Goal: Transaction & Acquisition: Purchase product/service

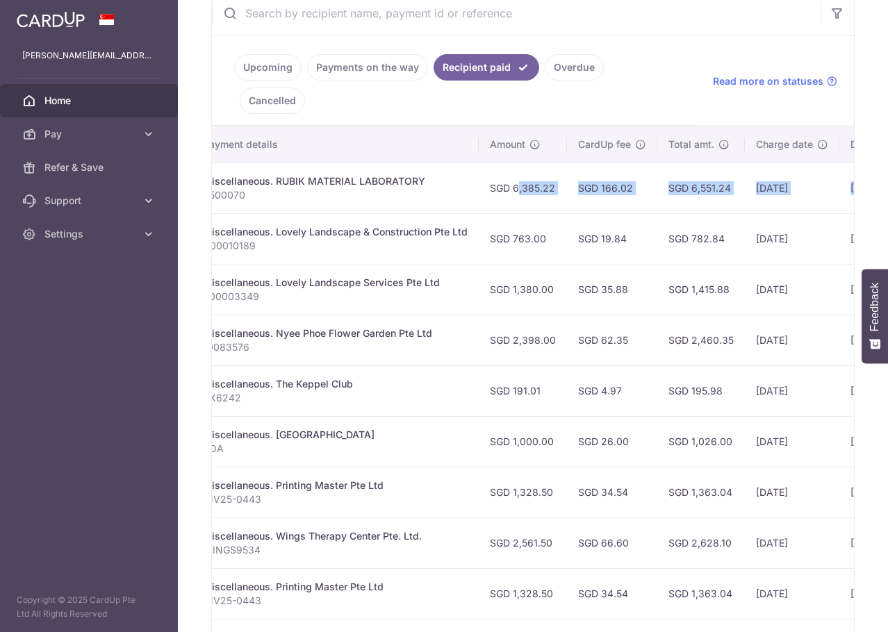
scroll to position [0, 435]
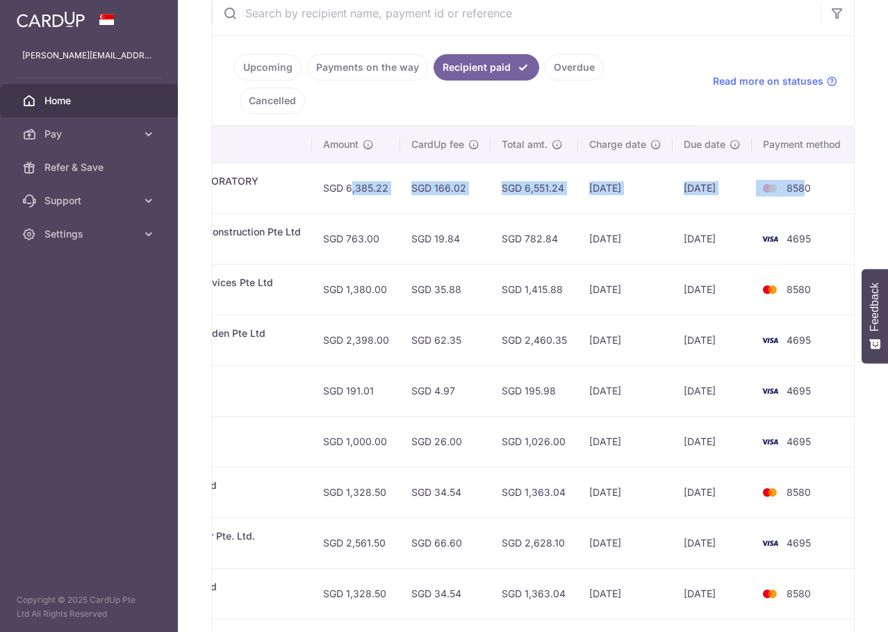
drag, startPoint x: 769, startPoint y: 155, endPoint x: 797, endPoint y: 153, distance: 27.8
click at [797, 163] on tr "PDF Receipt Payment Sent txn_63c7a715f48 Miscellaneous. RUBIK MATERIAL LABORATO…" at bounding box center [316, 188] width 1081 height 51
click at [797, 182] on span "8580" at bounding box center [798, 188] width 24 height 12
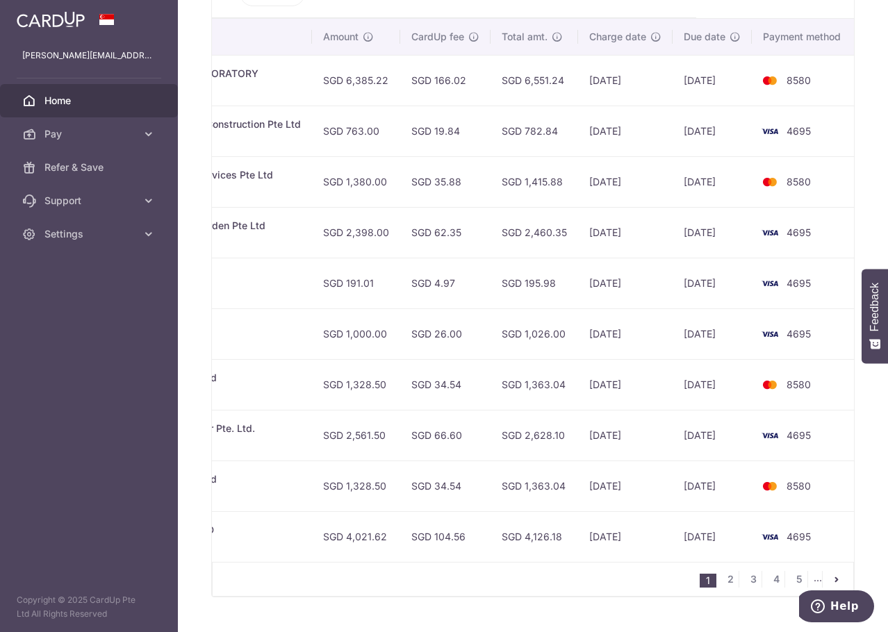
scroll to position [390, 0]
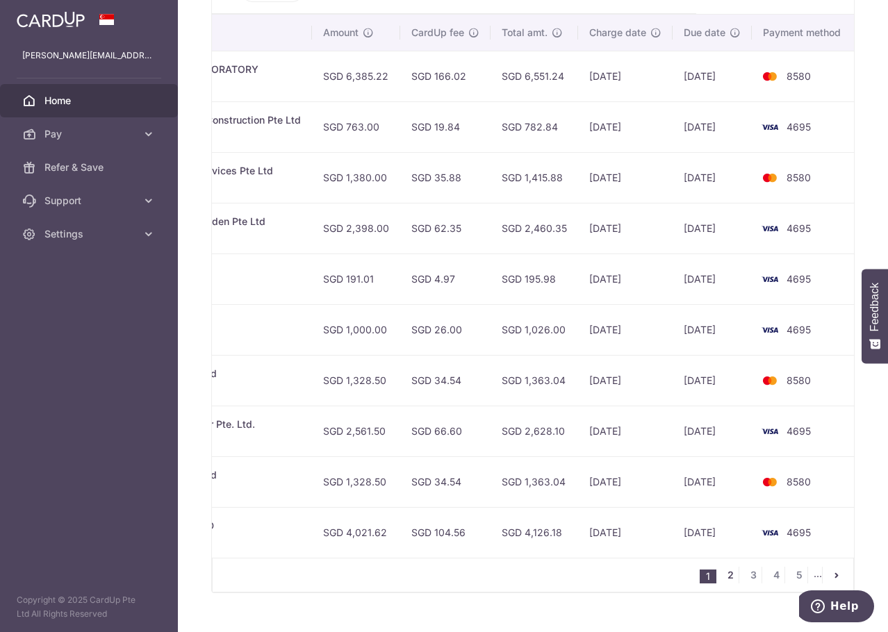
click at [724, 567] on link "2" at bounding box center [730, 575] width 17 height 17
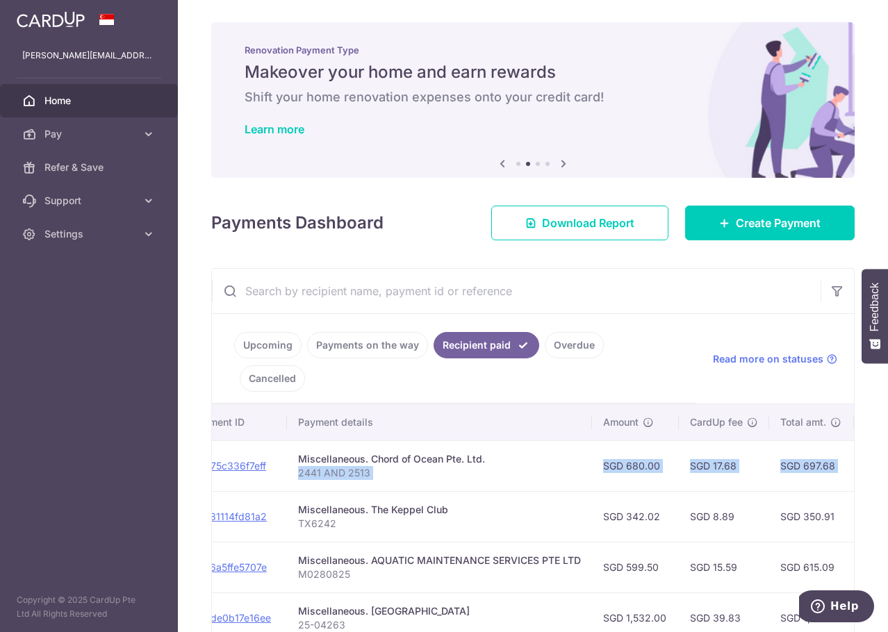
scroll to position [0, 451]
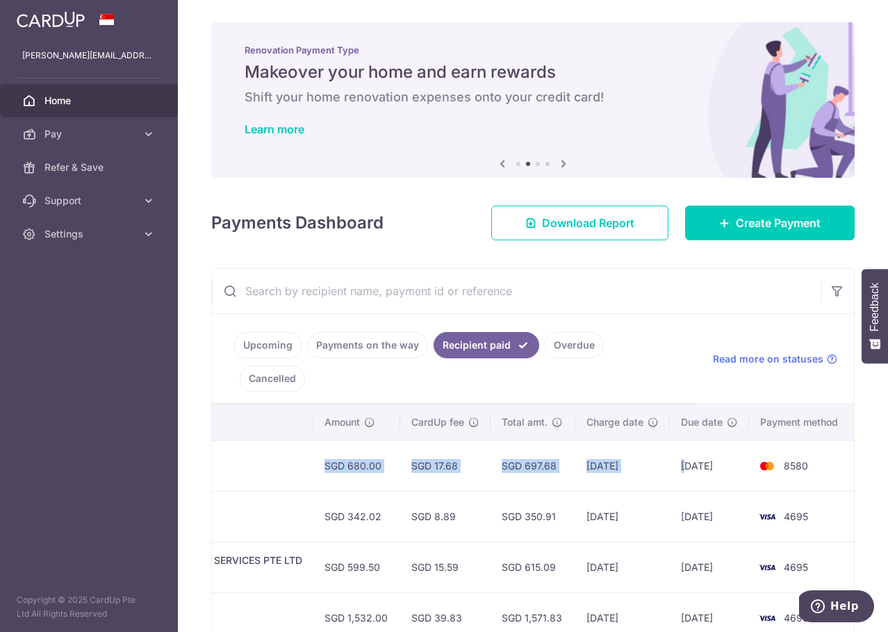
drag, startPoint x: 660, startPoint y: 441, endPoint x: 626, endPoint y: 447, distance: 35.2
click at [626, 446] on tr "PDF Receipt Payment Sent txn_75c336f7eff Miscellaneous. Chord of Ocean Pte. Ltd…" at bounding box center [307, 465] width 1094 height 51
click at [626, 447] on td "02/09/2025" at bounding box center [622, 465] width 94 height 51
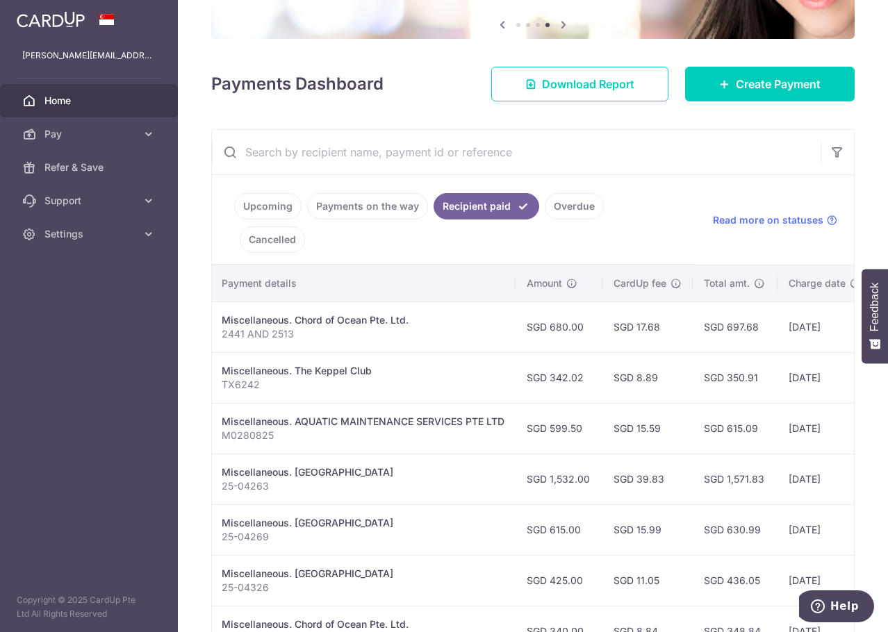
scroll to position [0, 0]
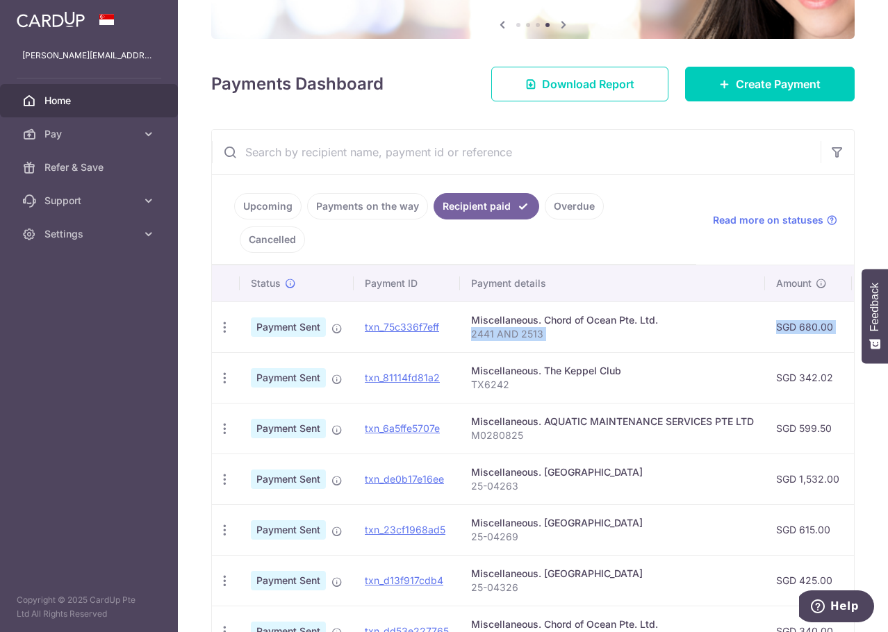
drag, startPoint x: 583, startPoint y: 292, endPoint x: 555, endPoint y: 310, distance: 32.8
click at [555, 310] on tr "PDF Receipt Payment Sent txn_75c336f7eff Miscellaneous. Chord of Ocean Pte. Ltd…" at bounding box center [759, 326] width 1094 height 51
click at [562, 327] on p "2441 AND 2513" at bounding box center [612, 334] width 283 height 14
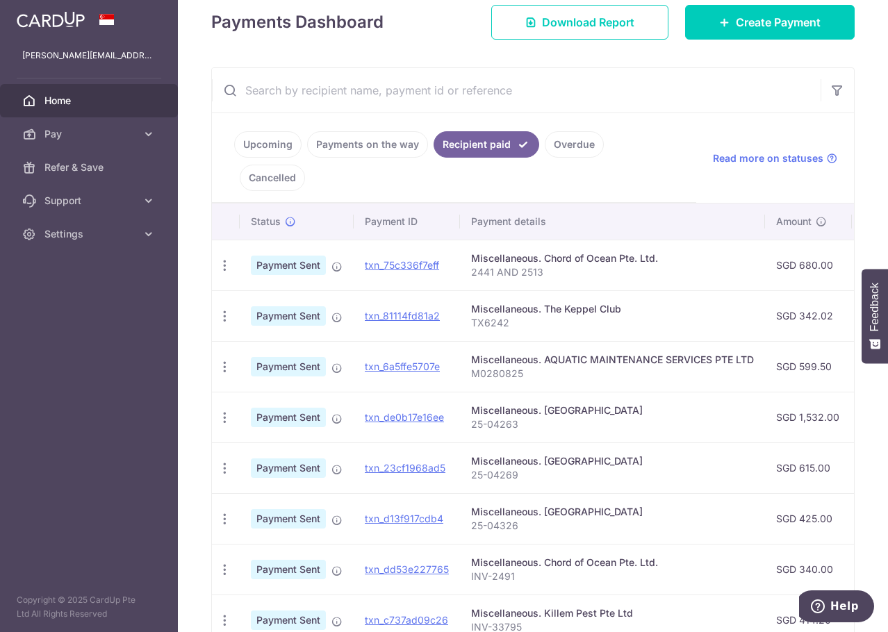
scroll to position [390, 0]
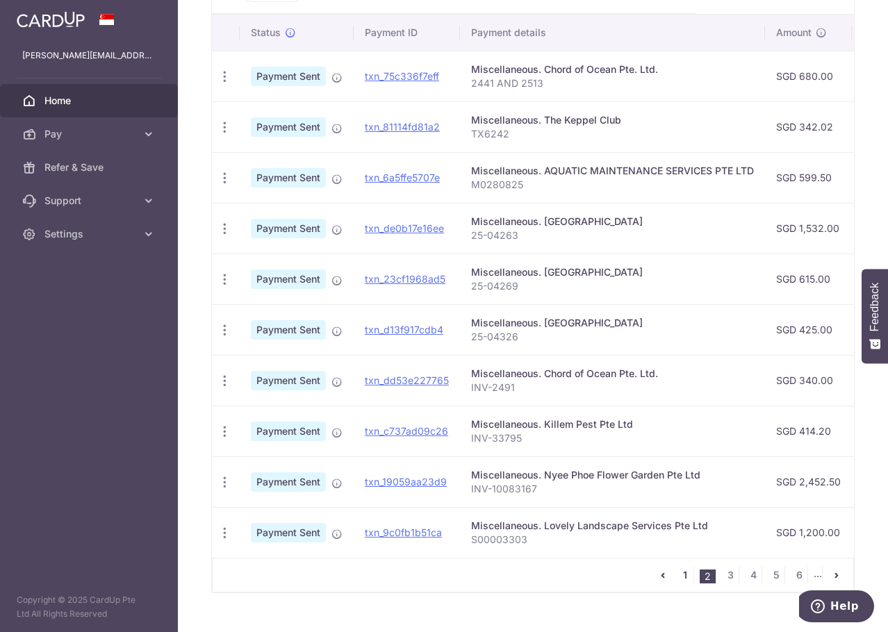
click at [682, 567] on link "1" at bounding box center [684, 575] width 17 height 17
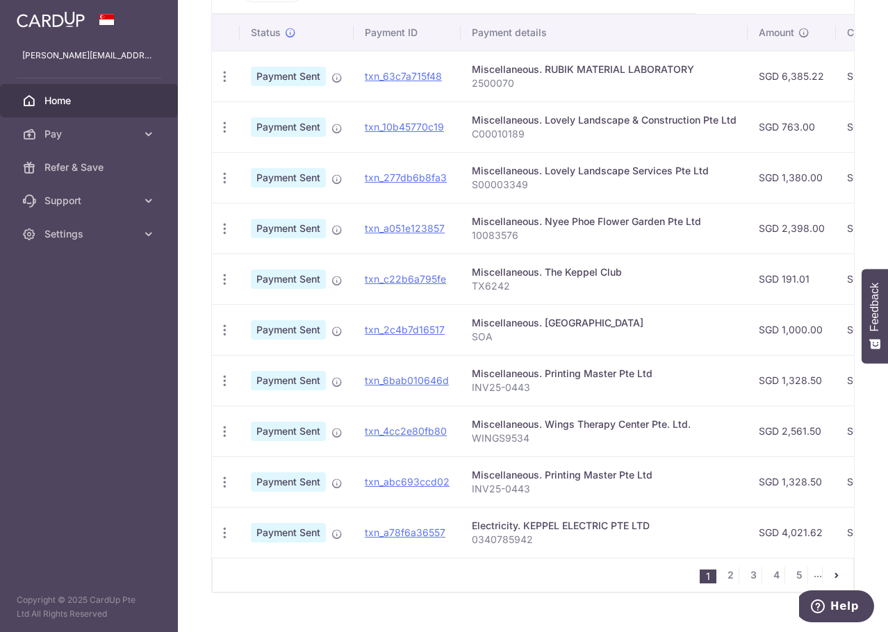
scroll to position [0, 435]
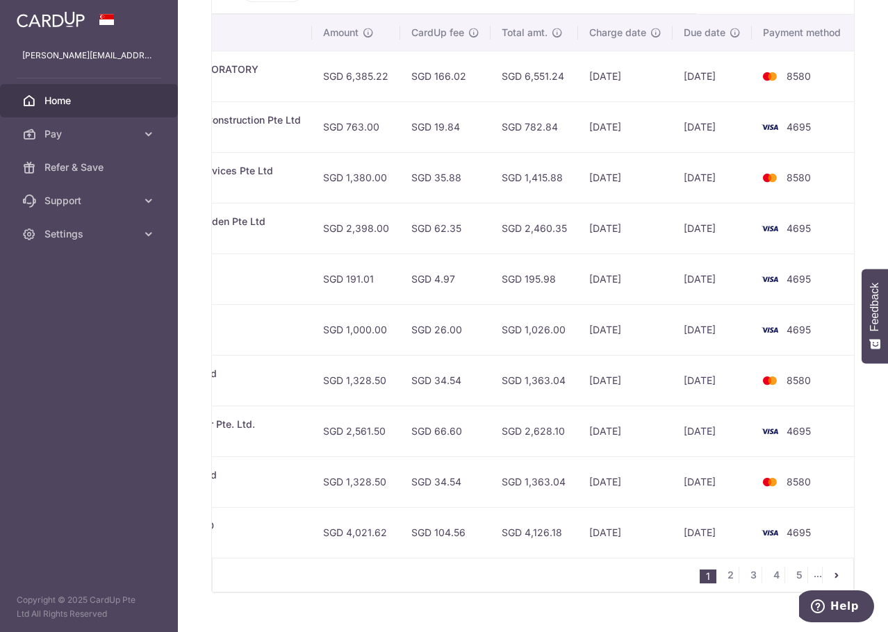
drag, startPoint x: 607, startPoint y: 499, endPoint x: 752, endPoint y: 497, distance: 145.2
click at [751, 507] on tr "PDF Receipt Payment Sent txn_a78f6a36557 Electricity. KEPPEL ELECTRIC PTE LTD 0…" at bounding box center [316, 532] width 1081 height 51
click at [797, 507] on td "4695" at bounding box center [804, 532] width 106 height 51
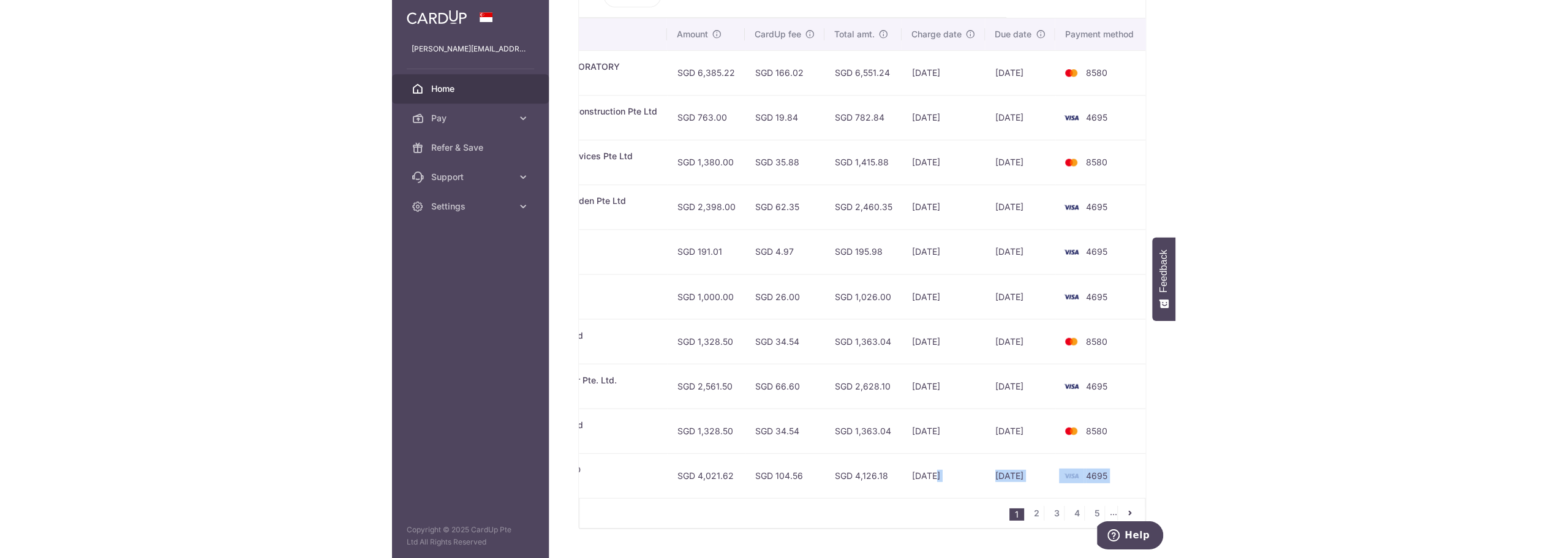
scroll to position [0, 0]
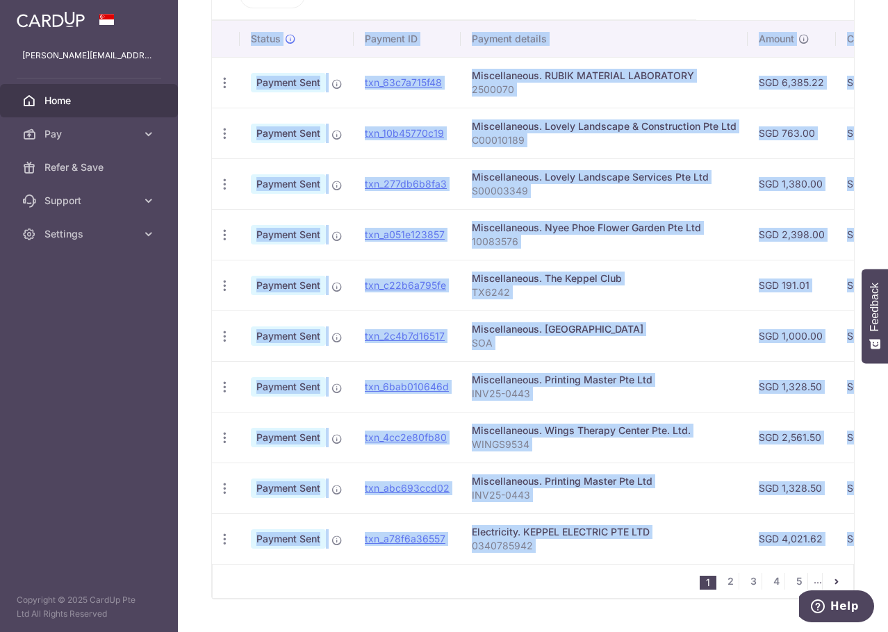
drag, startPoint x: 608, startPoint y: 509, endPoint x: 567, endPoint y: 536, distance: 49.7
click at [567, 536] on div "Status Payment ID Payment details Amount CardUp fee Total amt. Charge date Due …" at bounding box center [533, 292] width 642 height 543
click at [556, 520] on td "Electricity. KEPPEL ELECTRIC PTE LTD 0340785942" at bounding box center [603, 538] width 287 height 51
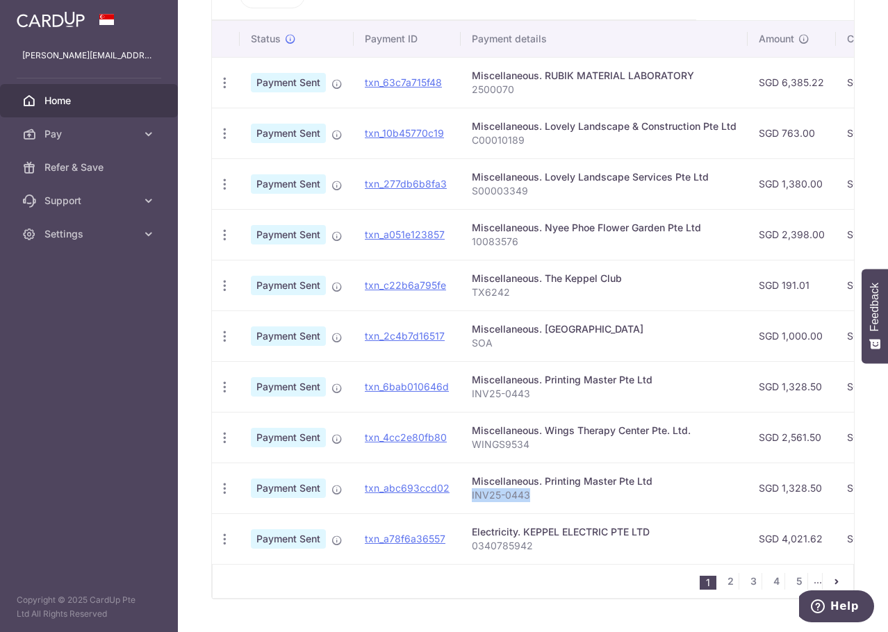
drag, startPoint x: 531, startPoint y: 465, endPoint x: 469, endPoint y: 470, distance: 62.7
click at [469, 470] on td "Miscellaneous. Printing Master Pte Ltd INV25-0443" at bounding box center [603, 488] width 287 height 51
copy p "INV25-0443"
drag, startPoint x: 530, startPoint y: 413, endPoint x: 468, endPoint y: 419, distance: 62.2
click at [468, 419] on td "Miscellaneous. Wings Therapy Center Pte. Ltd. WINGS9534" at bounding box center [603, 437] width 287 height 51
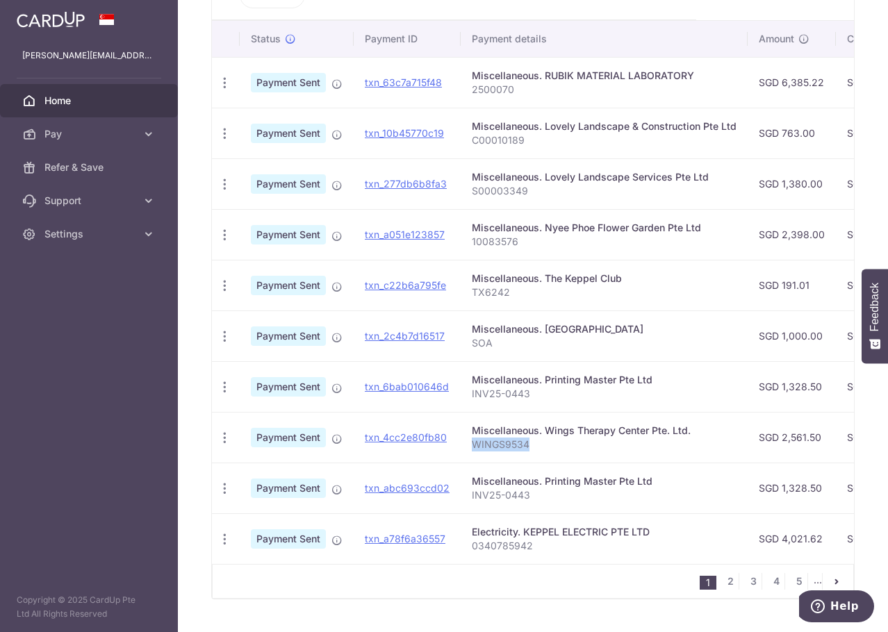
copy p "WINGS9534"
drag, startPoint x: 519, startPoint y: 258, endPoint x: 471, endPoint y: 263, distance: 48.2
click at [472, 285] on p "TX6242" at bounding box center [604, 292] width 265 height 14
click at [524, 285] on p "TX6242" at bounding box center [604, 292] width 265 height 14
drag, startPoint x: 523, startPoint y: 204, endPoint x: 454, endPoint y: 210, distance: 69.0
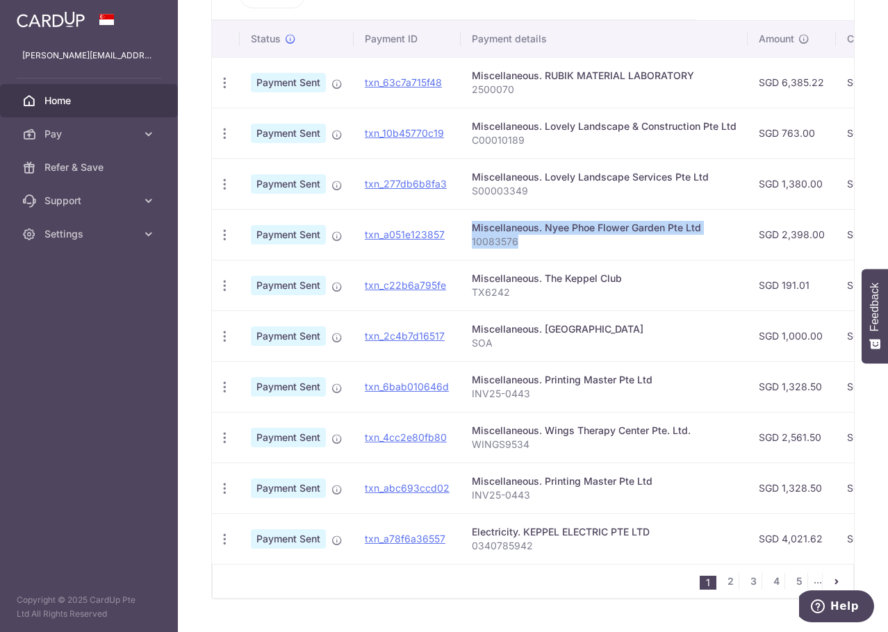
click at [454, 210] on tr "PDF Receipt Payment Sent txn_a051e123857 Miscellaneous. Nyee Phoe Flower Garden…" at bounding box center [752, 234] width 1081 height 51
click at [506, 235] on p "10083576" at bounding box center [604, 242] width 265 height 14
drag, startPoint x: 516, startPoint y: 207, endPoint x: 471, endPoint y: 213, distance: 45.6
click at [472, 235] on p "10083576" at bounding box center [604, 242] width 265 height 14
copy p "10083576"
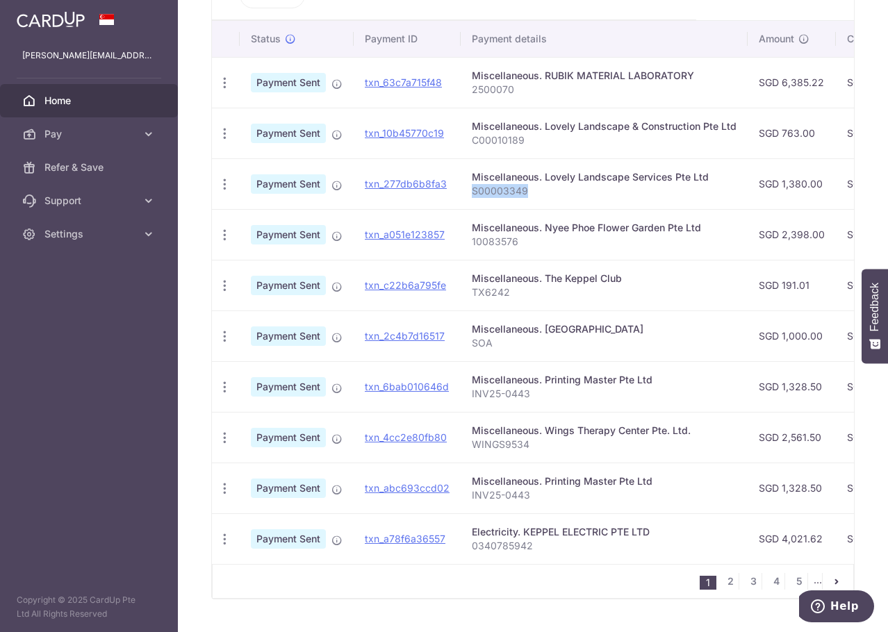
drag, startPoint x: 524, startPoint y: 153, endPoint x: 469, endPoint y: 156, distance: 54.9
click at [472, 184] on p "S00003349" at bounding box center [604, 191] width 265 height 14
copy p "S00003349"
drag, startPoint x: 523, startPoint y: 107, endPoint x: 470, endPoint y: 113, distance: 53.1
click at [472, 133] on p "C00010189" at bounding box center [604, 140] width 265 height 14
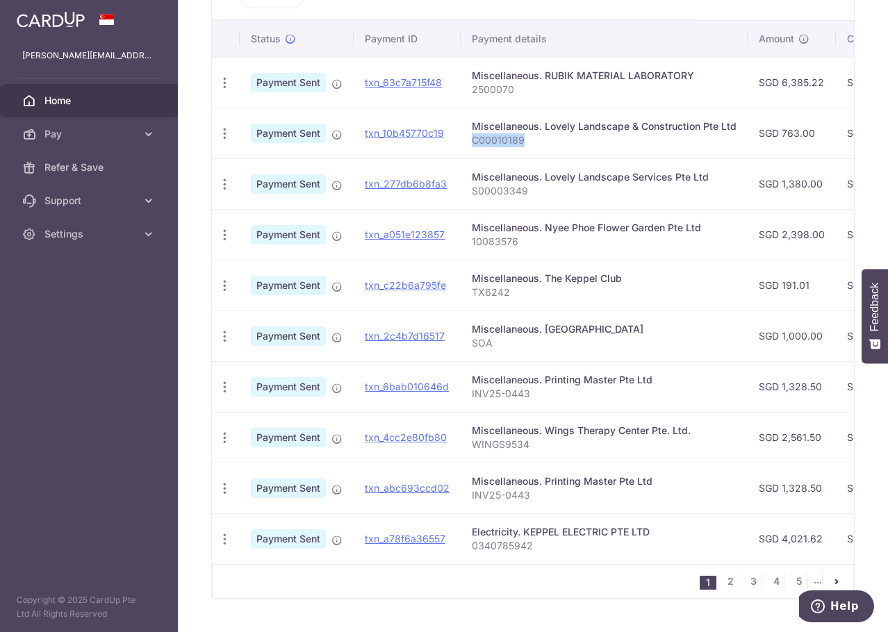
copy p "C00010189"
drag, startPoint x: 507, startPoint y: 58, endPoint x: 470, endPoint y: 59, distance: 36.8
click at [472, 83] on p "2500070" at bounding box center [604, 90] width 265 height 14
copy p "2500070"
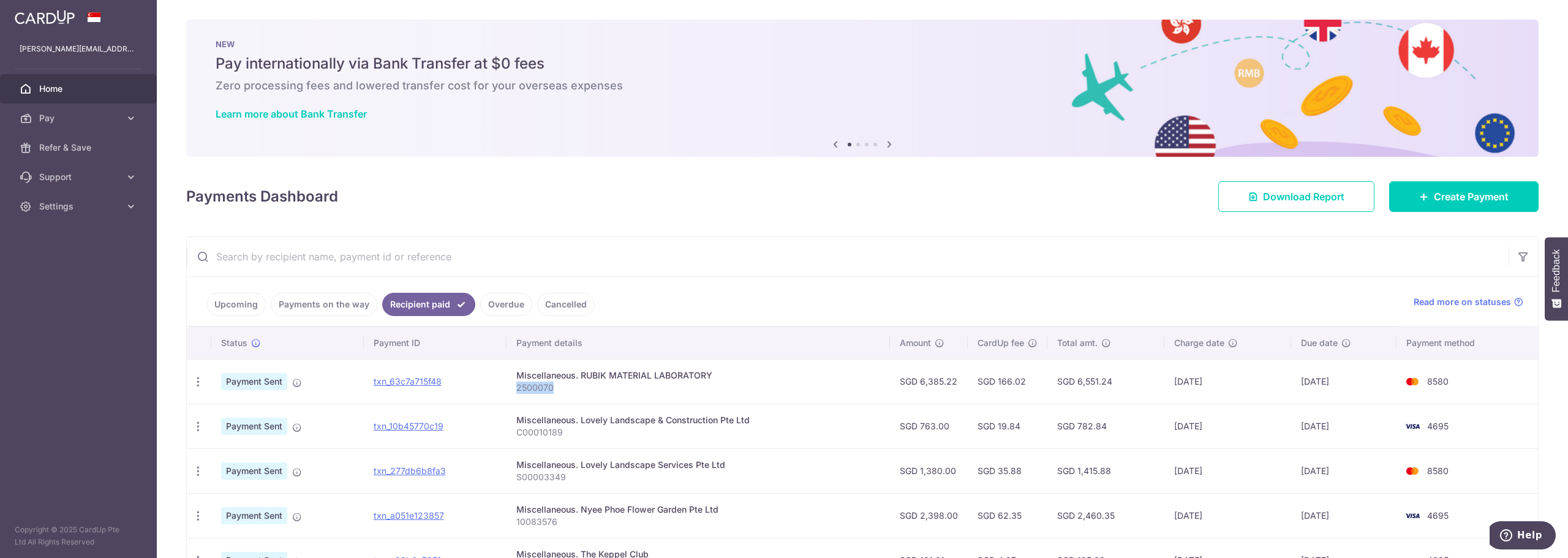
click at [42, 81] on link "Home" at bounding box center [78, 88] width 157 height 29
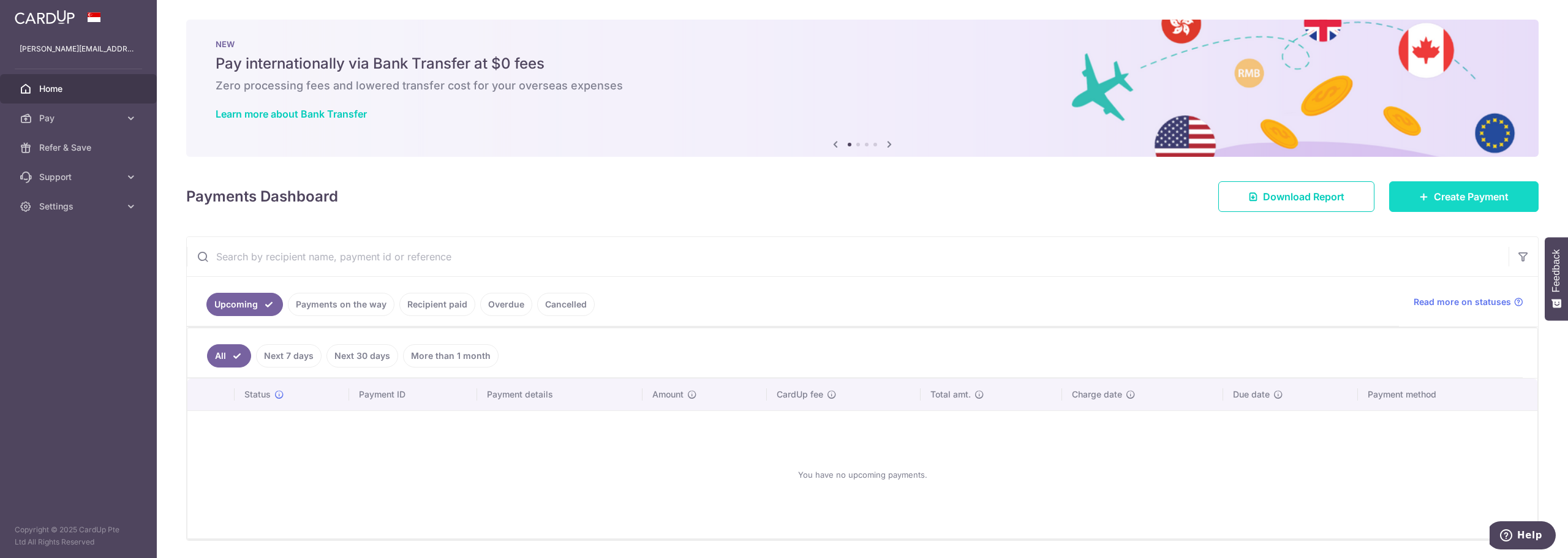
click at [1445, 196] on span "Create Payment" at bounding box center [1471, 197] width 75 height 15
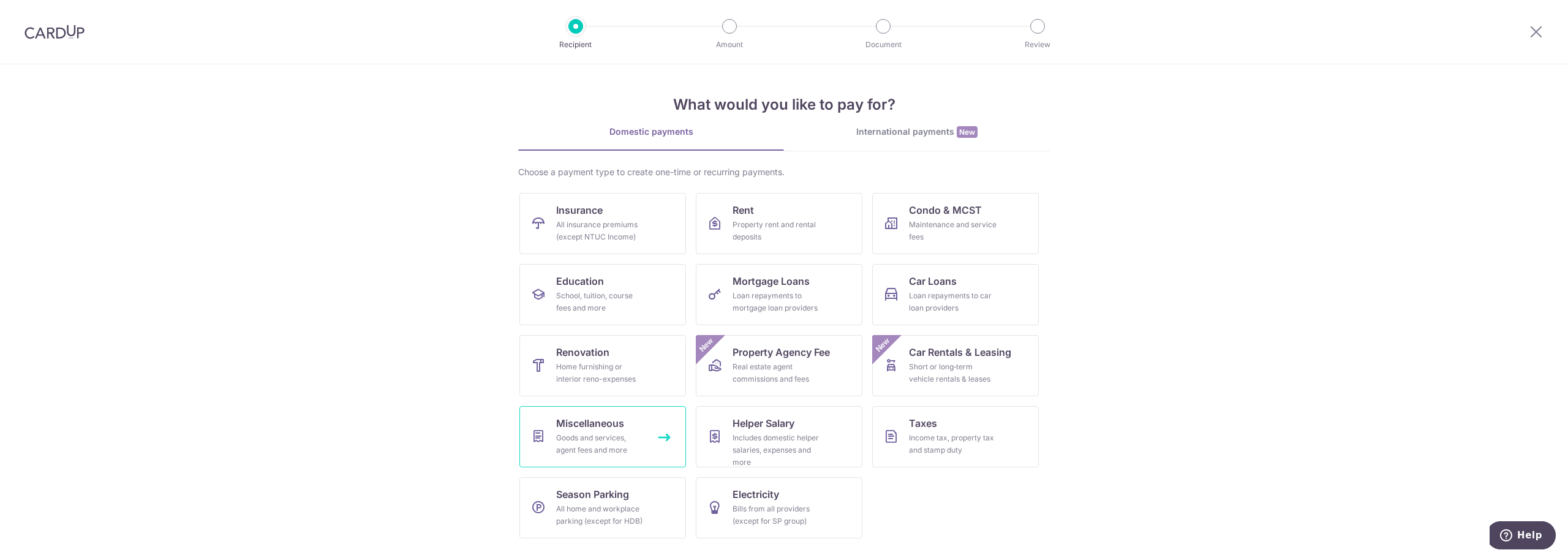
click at [594, 443] on div "Goods and services, agent fees and more" at bounding box center [601, 444] width 88 height 25
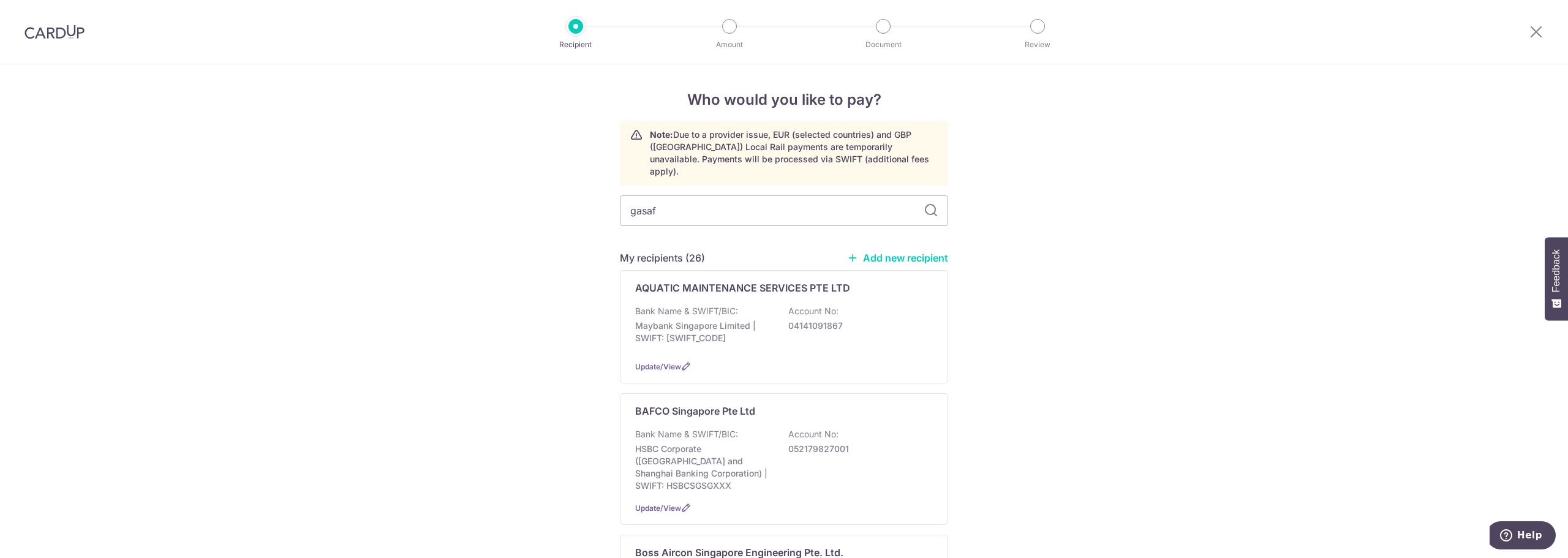
type input "gasafe"
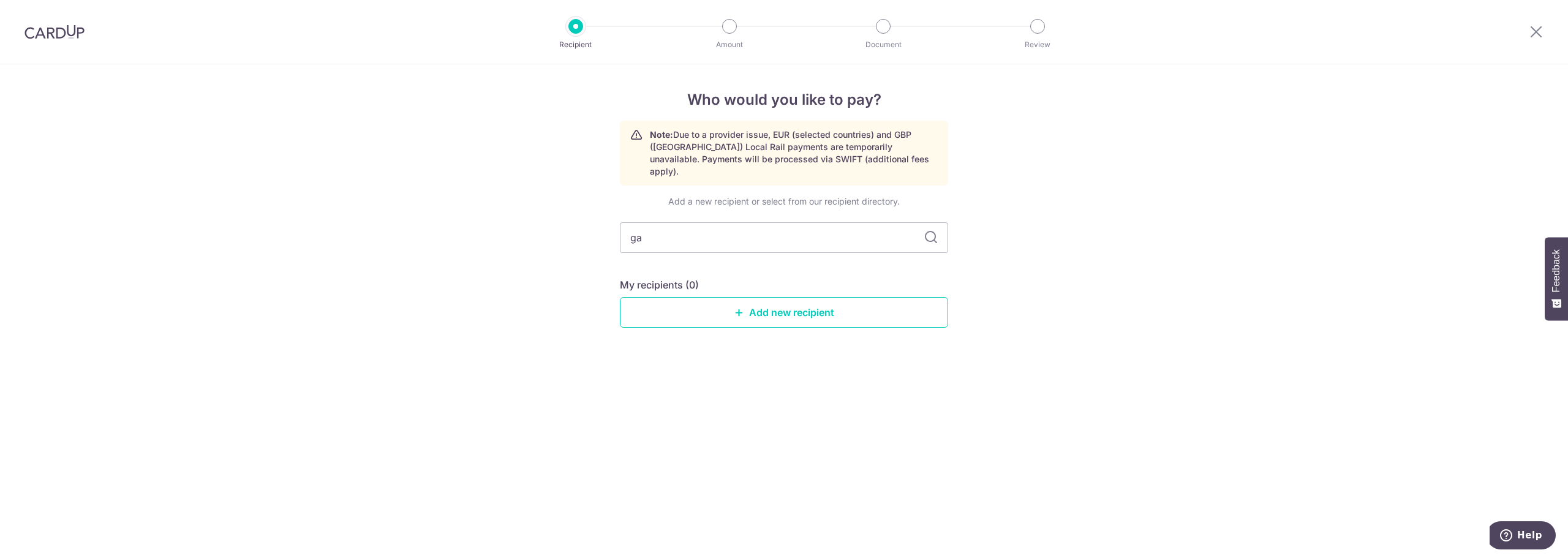
type input "g"
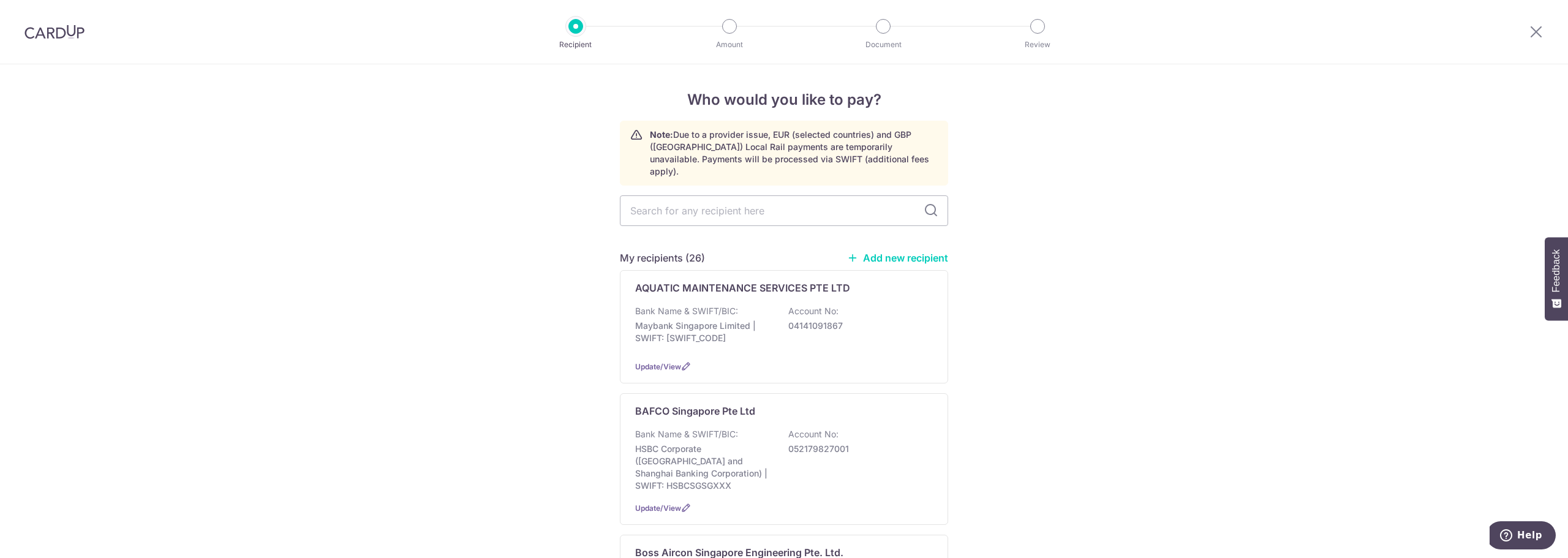
click at [893, 251] on link "Add new recipient" at bounding box center [897, 257] width 101 height 12
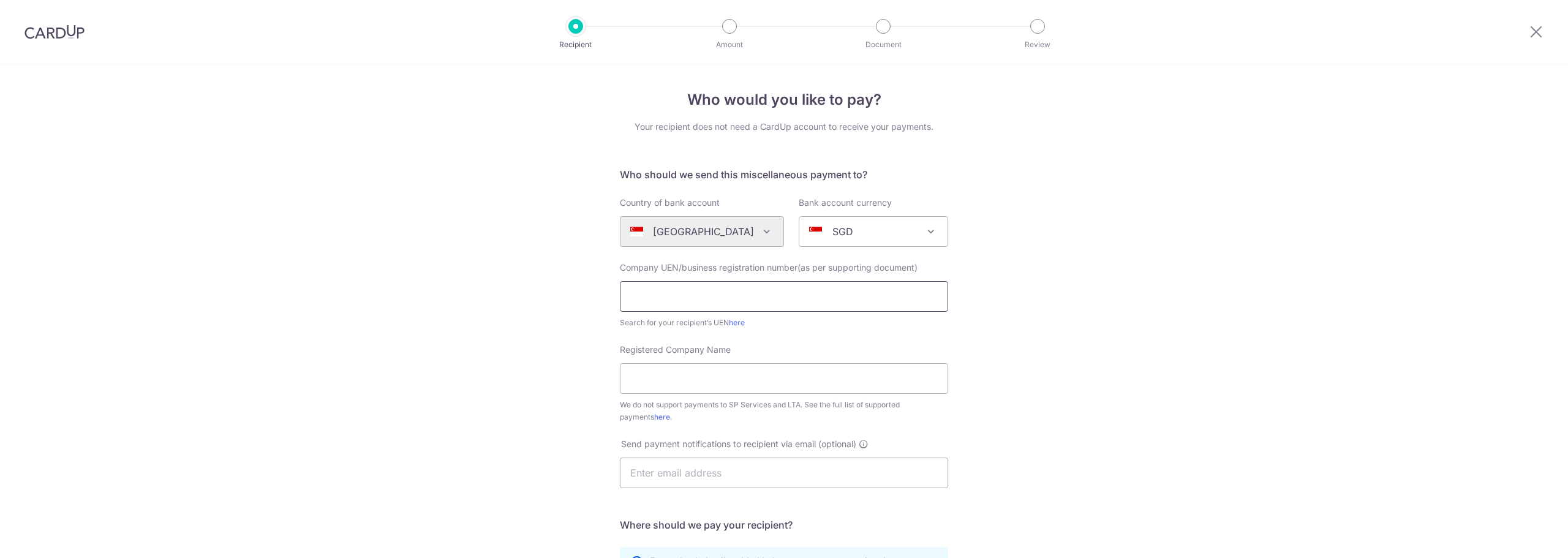
click at [679, 289] on input "text" at bounding box center [784, 296] width 328 height 31
click at [683, 300] on input "text" at bounding box center [784, 296] width 328 height 31
type input "198300203K"
click at [697, 381] on input "Registered Company Name" at bounding box center [784, 378] width 328 height 31
click at [644, 383] on input "Registered Company Name" at bounding box center [784, 378] width 328 height 31
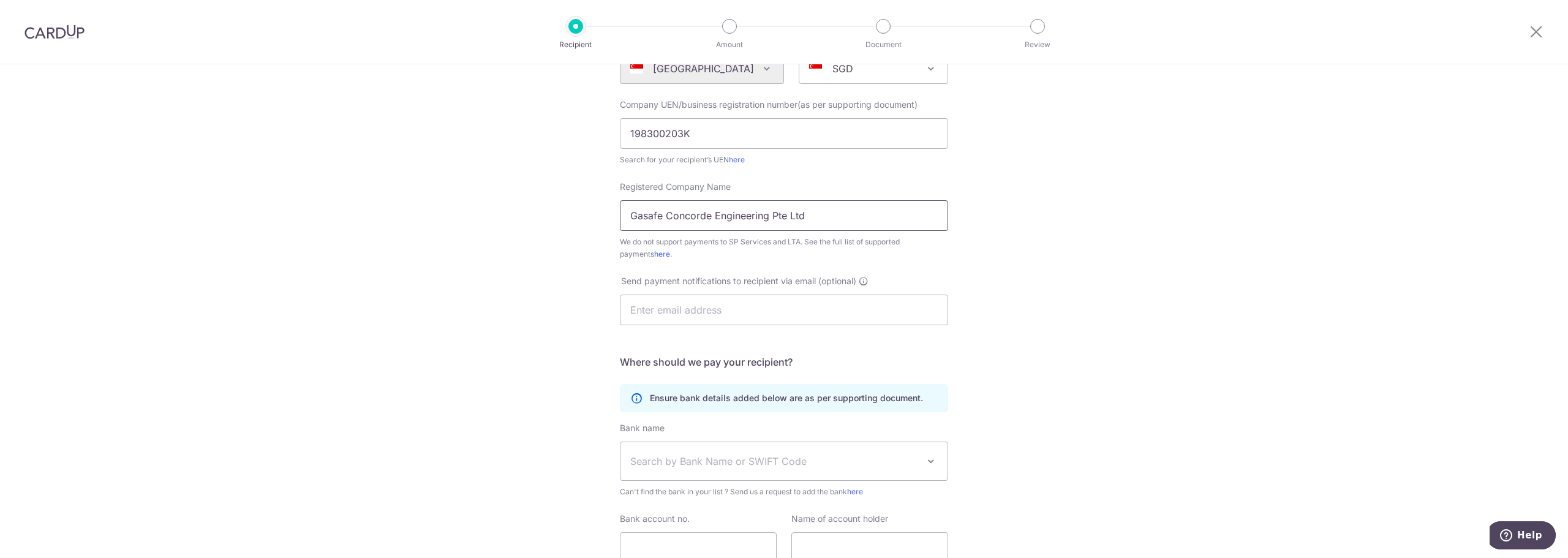
scroll to position [183, 0]
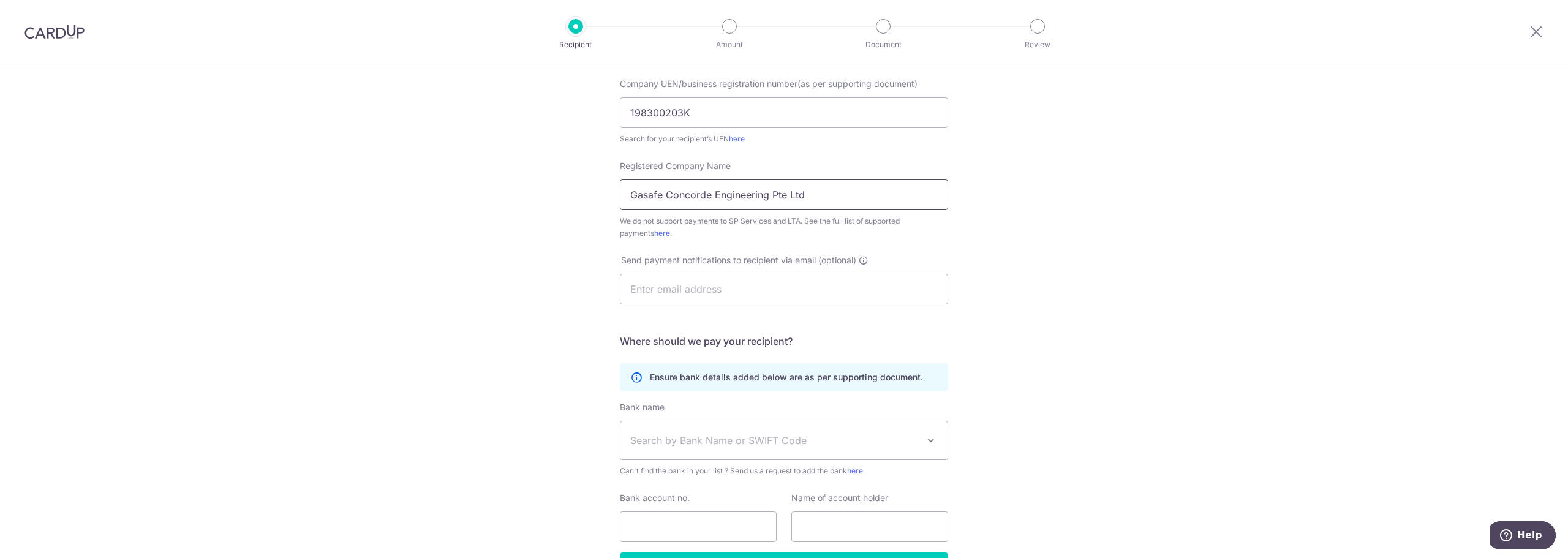
type input "Gasafe Concorde Engineering Pte Ltd"
click at [723, 433] on span "Search by Bank Name or SWIFT Code" at bounding box center [774, 440] width 287 height 15
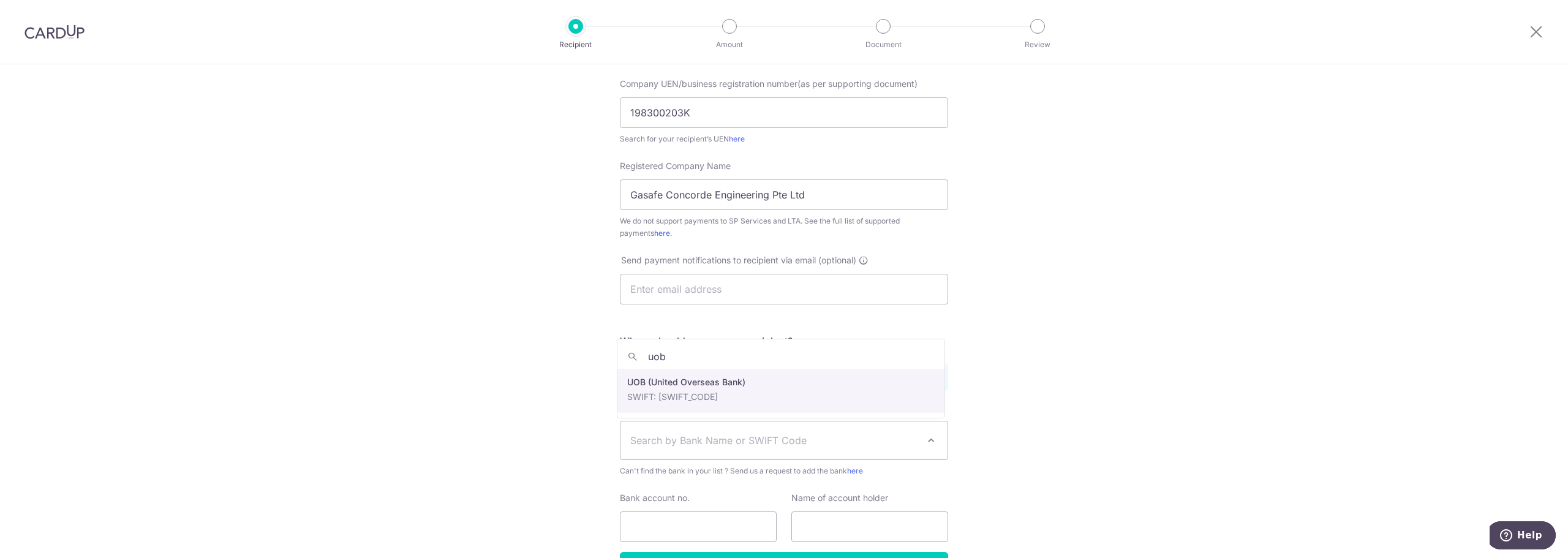
type input "uob"
select select "18"
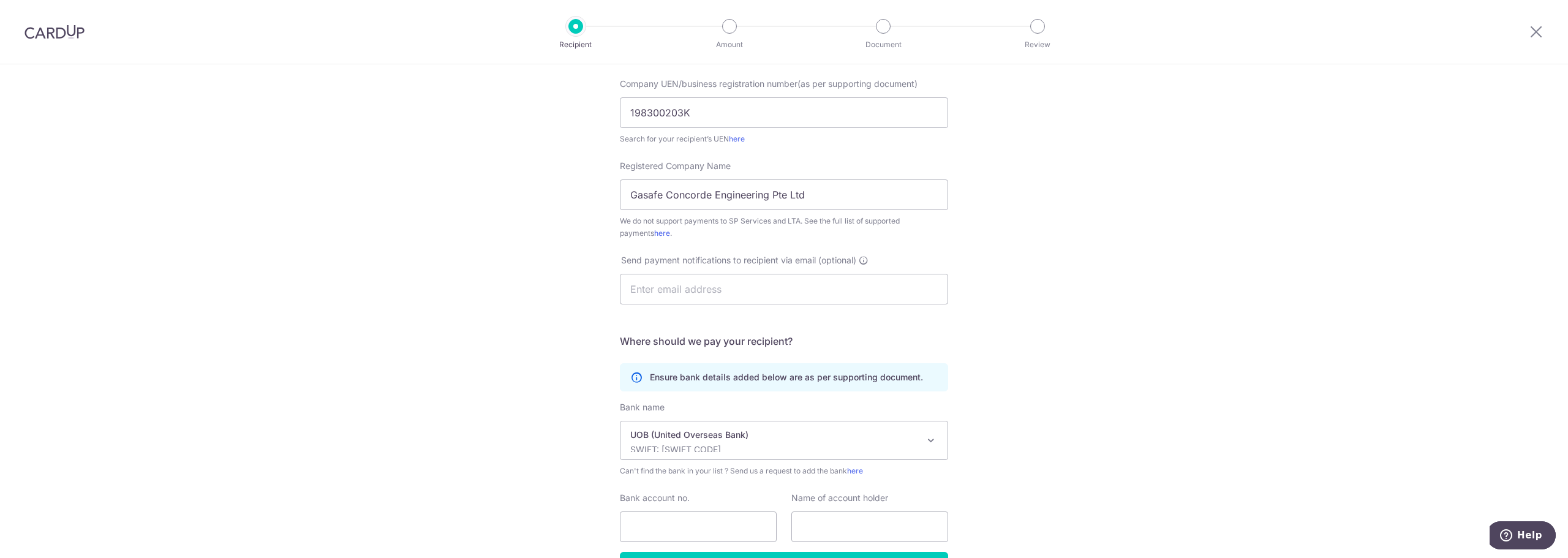
click at [703, 510] on div "Bank account no." at bounding box center [698, 517] width 157 height 50
drag, startPoint x: 695, startPoint y: 522, endPoint x: 714, endPoint y: 518, distance: 19.4
click at [695, 522] on input "Bank account no." at bounding box center [698, 526] width 157 height 31
click at [646, 525] on input "Bank account no." at bounding box center [698, 526] width 157 height 31
type input "4173005568"
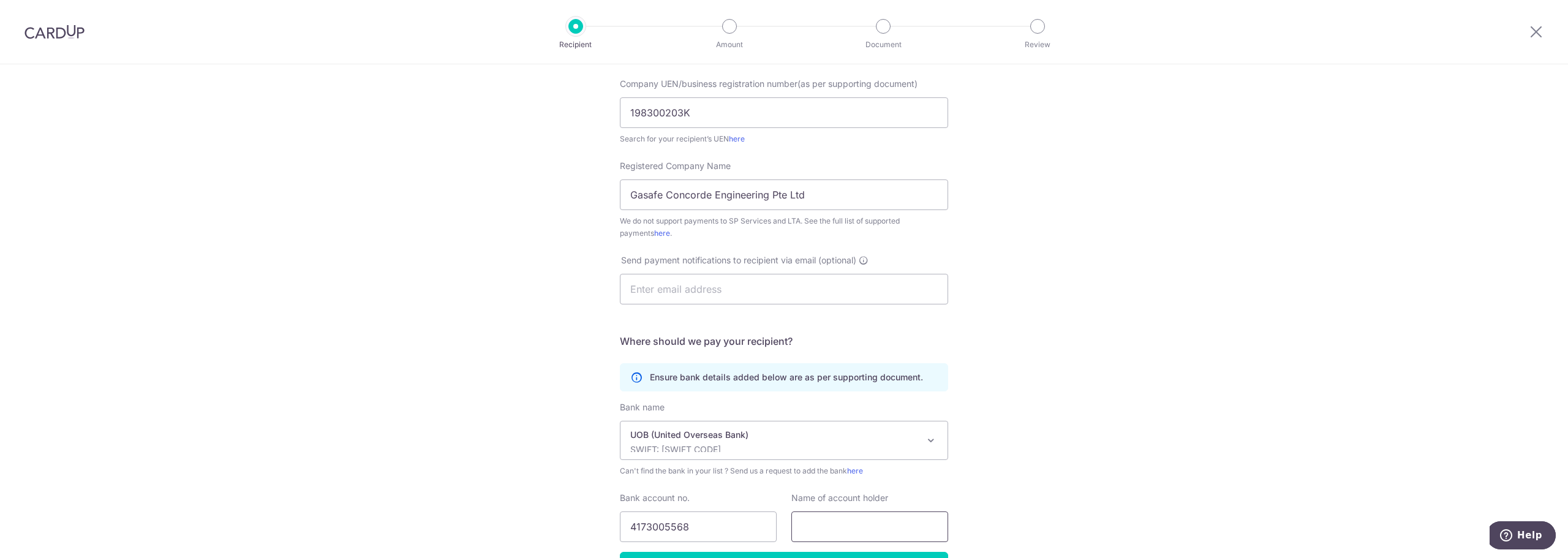
click at [825, 524] on input "text" at bounding box center [870, 526] width 157 height 31
drag, startPoint x: 805, startPoint y: 195, endPoint x: 607, endPoint y: 218, distance: 199.3
click at [563, 199] on div "Who would you like to pay? Your recipient does not need a CardUp account to rec…" at bounding box center [784, 260] width 1568 height 759
click at [838, 525] on input "text" at bounding box center [870, 526] width 157 height 31
paste input "Gasafe Concorde Engineering Pte Ltd"
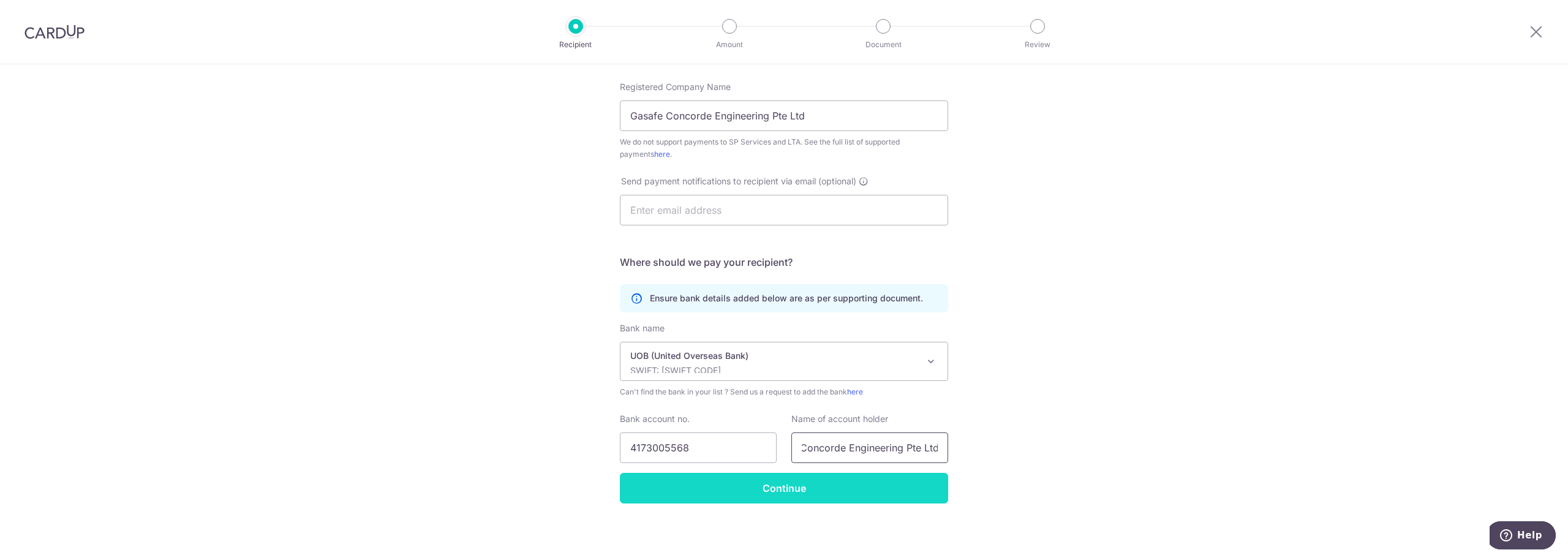
scroll to position [265, 0]
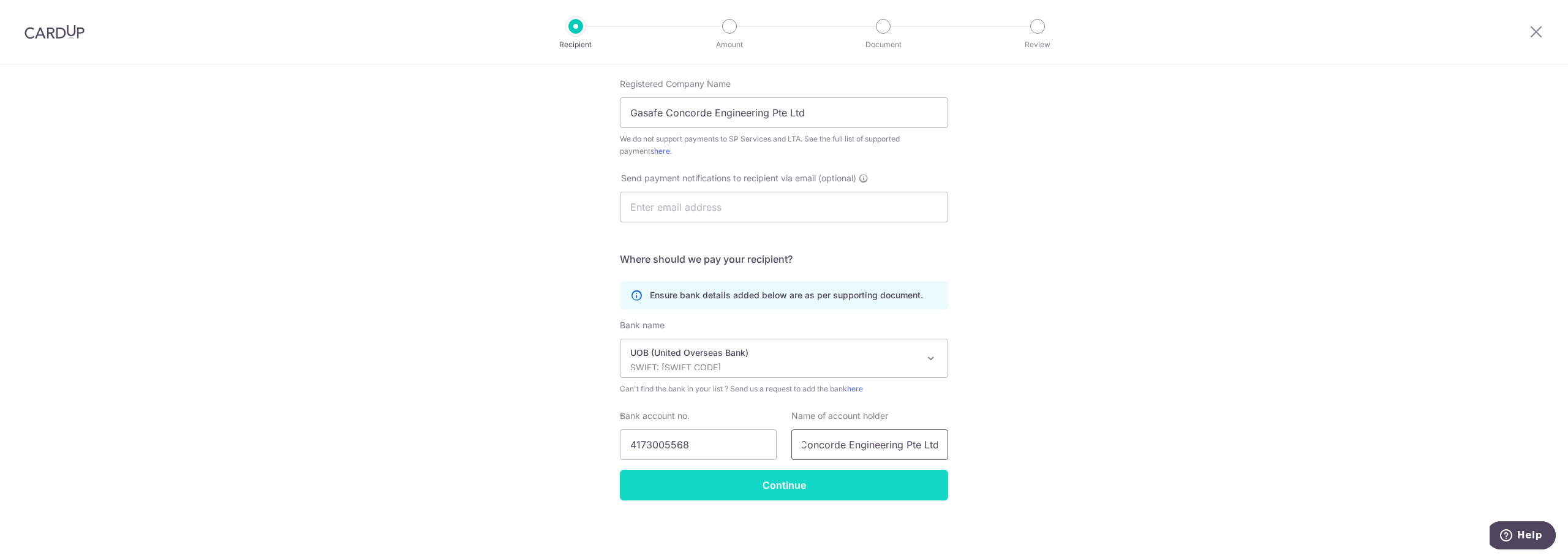
type input "Gasafe Concorde Engineering Pte Ltd"
click at [780, 494] on input "Continue" at bounding box center [784, 485] width 328 height 31
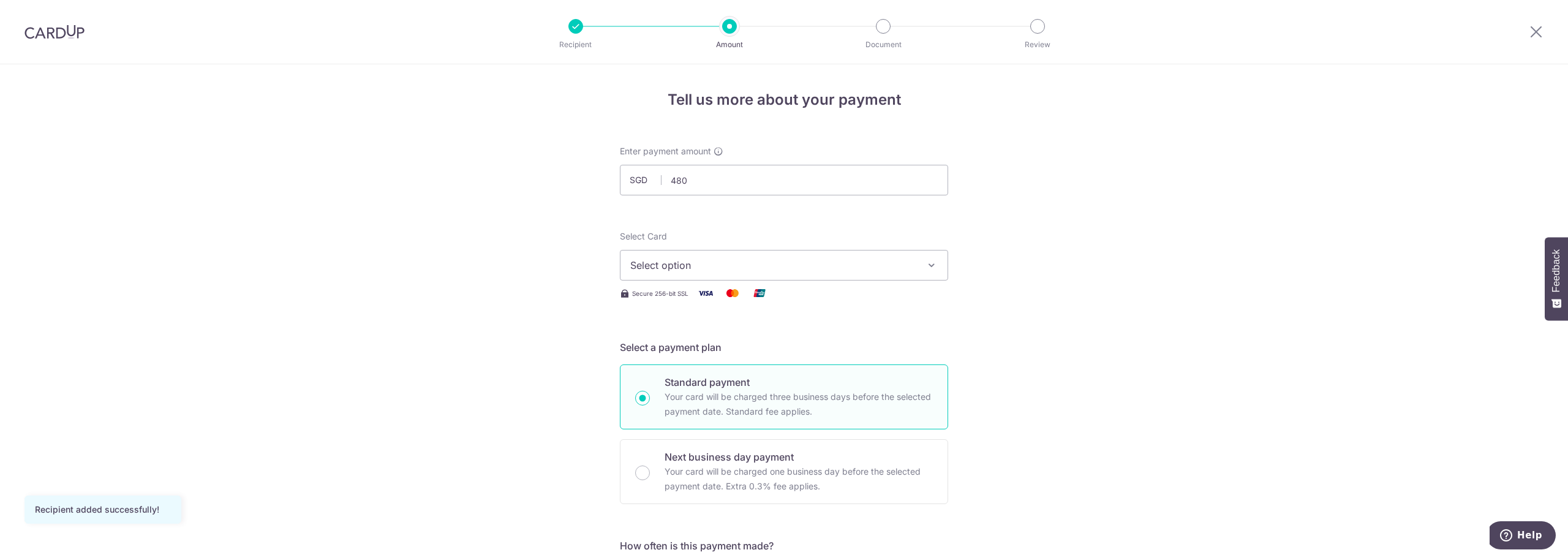
type input "480.00"
click at [853, 257] on button "Select option" at bounding box center [784, 264] width 328 height 31
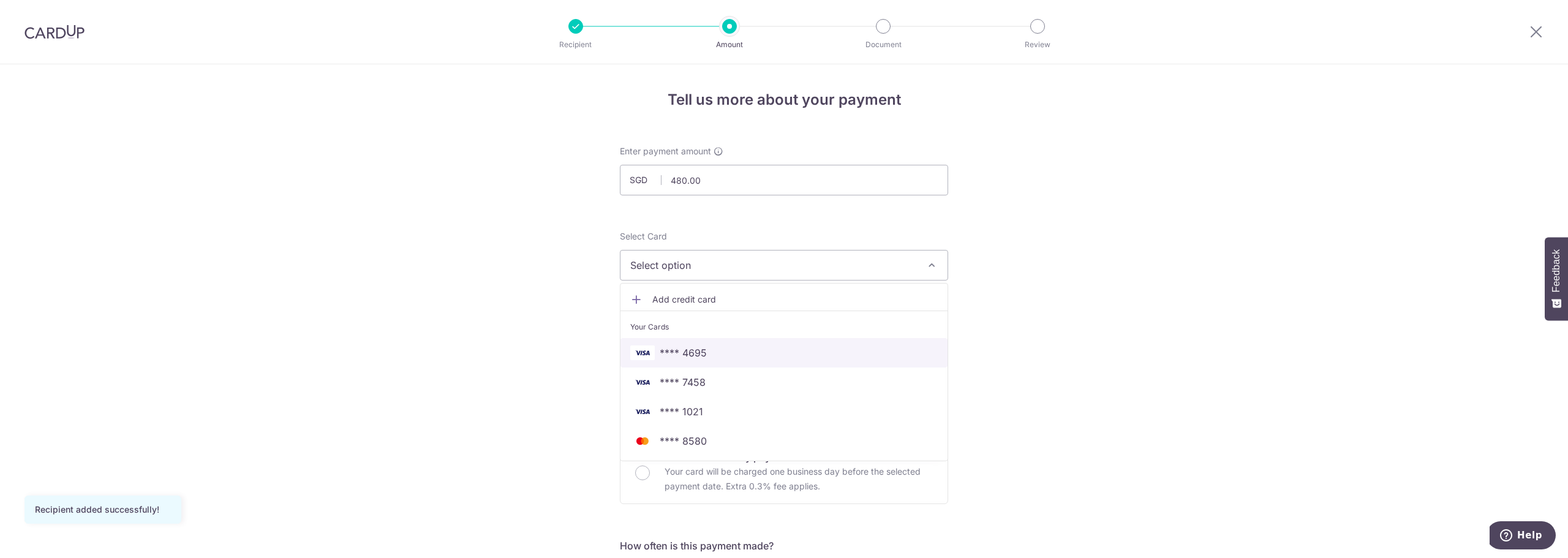
click at [706, 357] on span "**** 4695" at bounding box center [784, 353] width 308 height 15
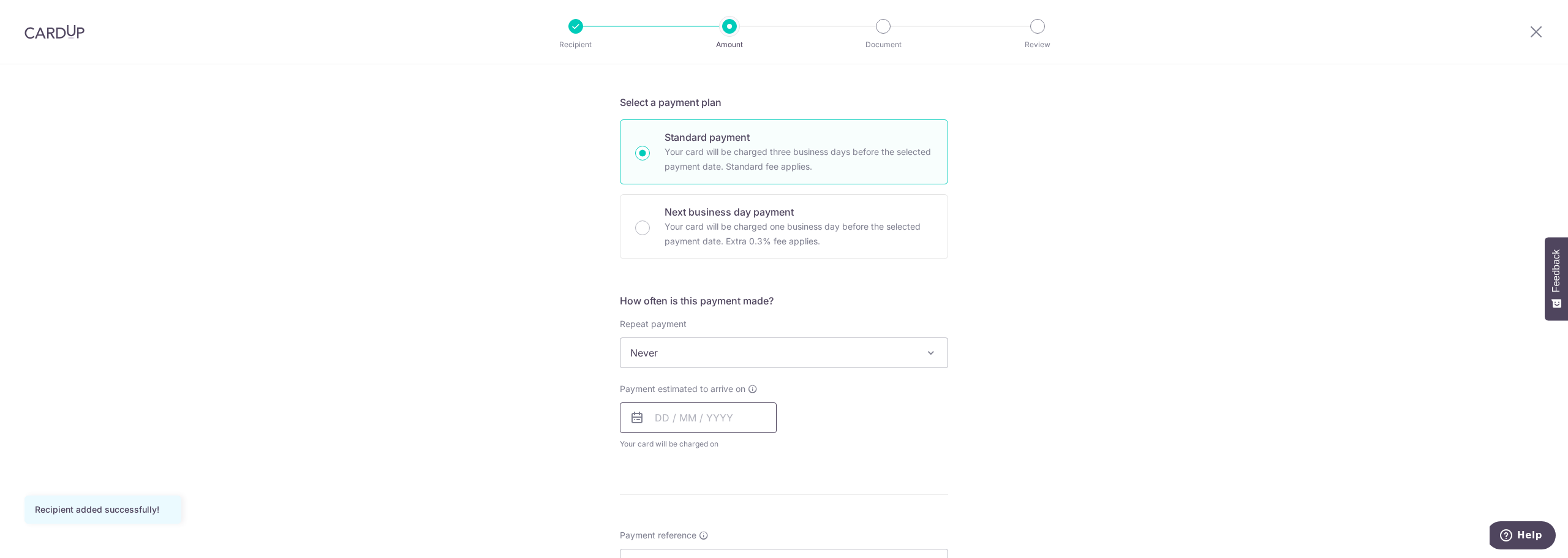
click at [684, 421] on input "text" at bounding box center [698, 417] width 157 height 31
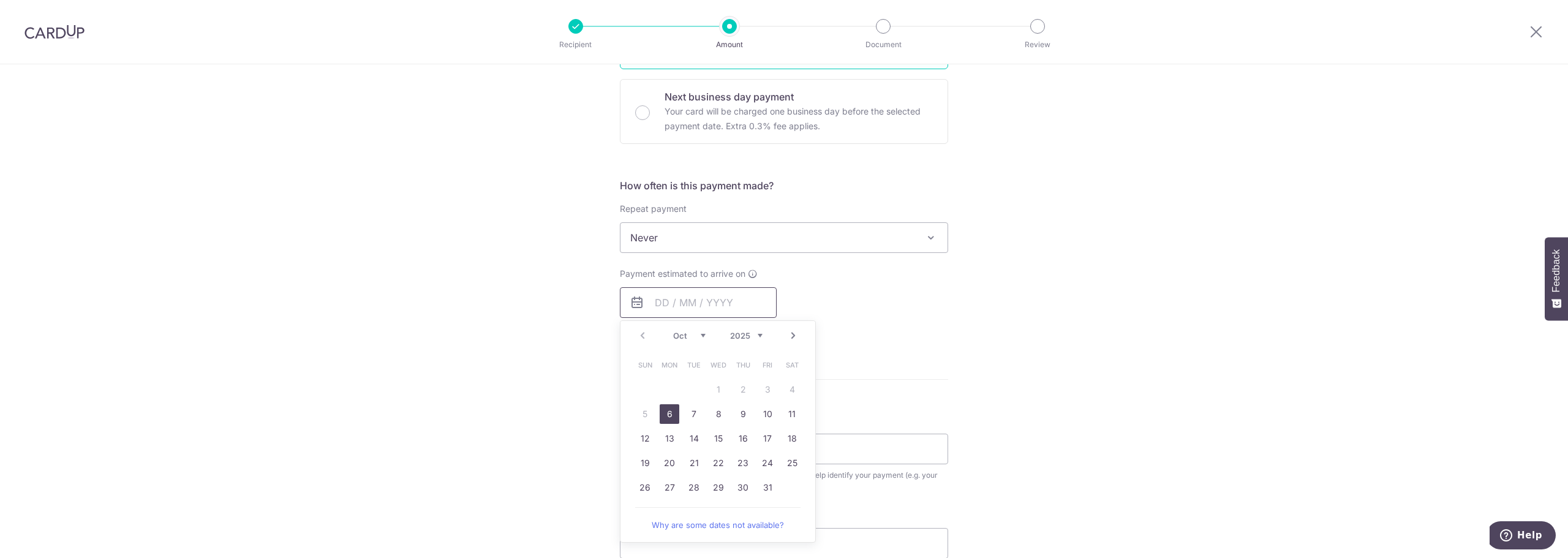
scroll to position [368, 0]
click at [670, 411] on link "6" at bounding box center [669, 406] width 19 height 19
type input "06/10/2025"
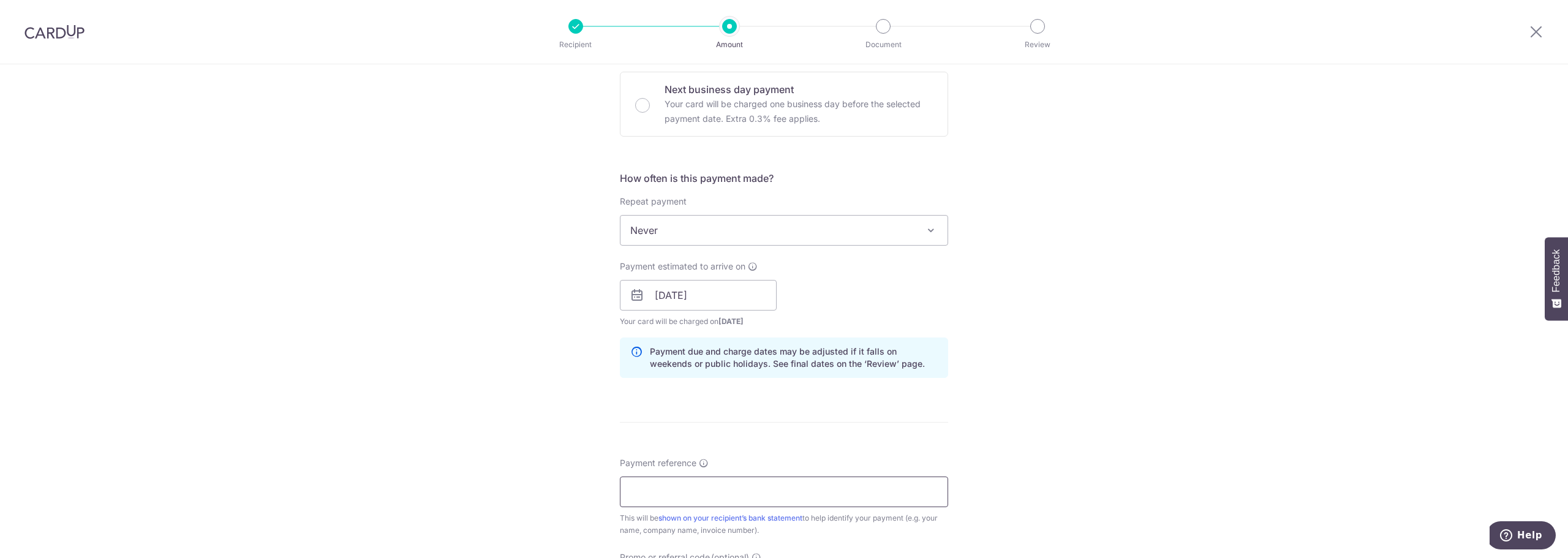
click at [729, 491] on input "Payment reference" at bounding box center [784, 491] width 328 height 31
click at [679, 487] on input "Payment reference" at bounding box center [784, 491] width 328 height 31
type input "05729"
click at [721, 407] on form "Enter payment amount SGD 480.00 480.00 Recipient added successfully! Select Car…" at bounding box center [784, 287] width 328 height 1019
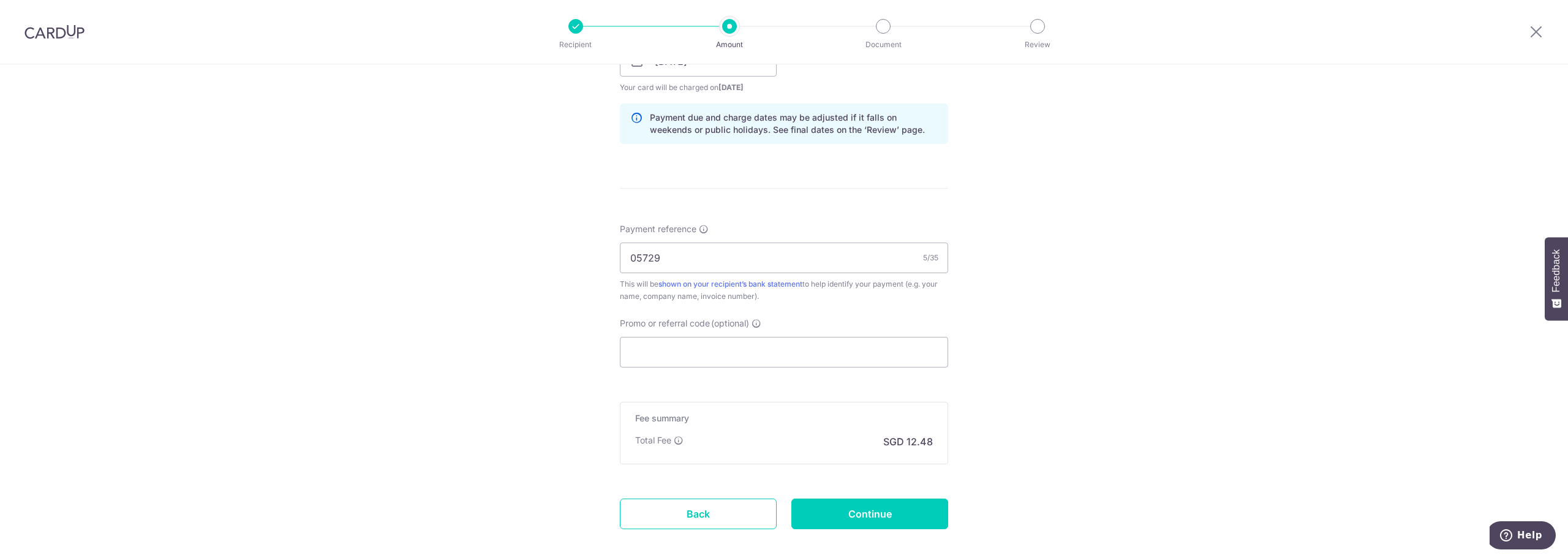
scroll to position [665, 0]
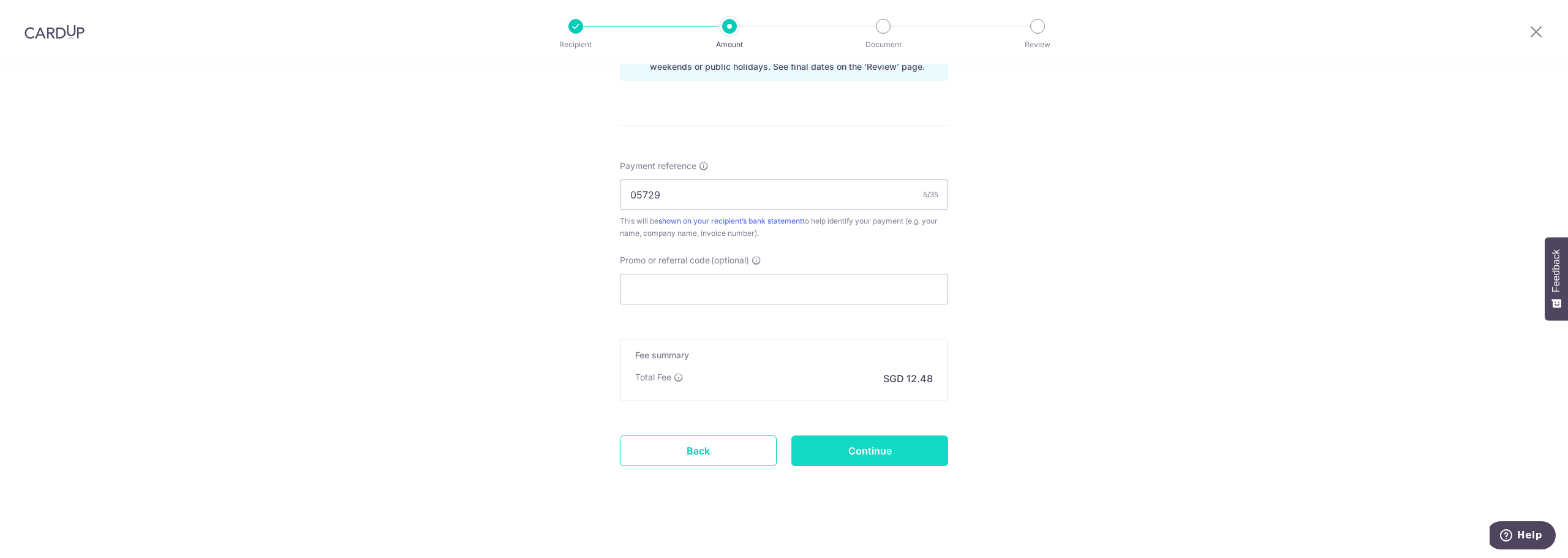
click at [885, 450] on input "Continue" at bounding box center [870, 450] width 157 height 31
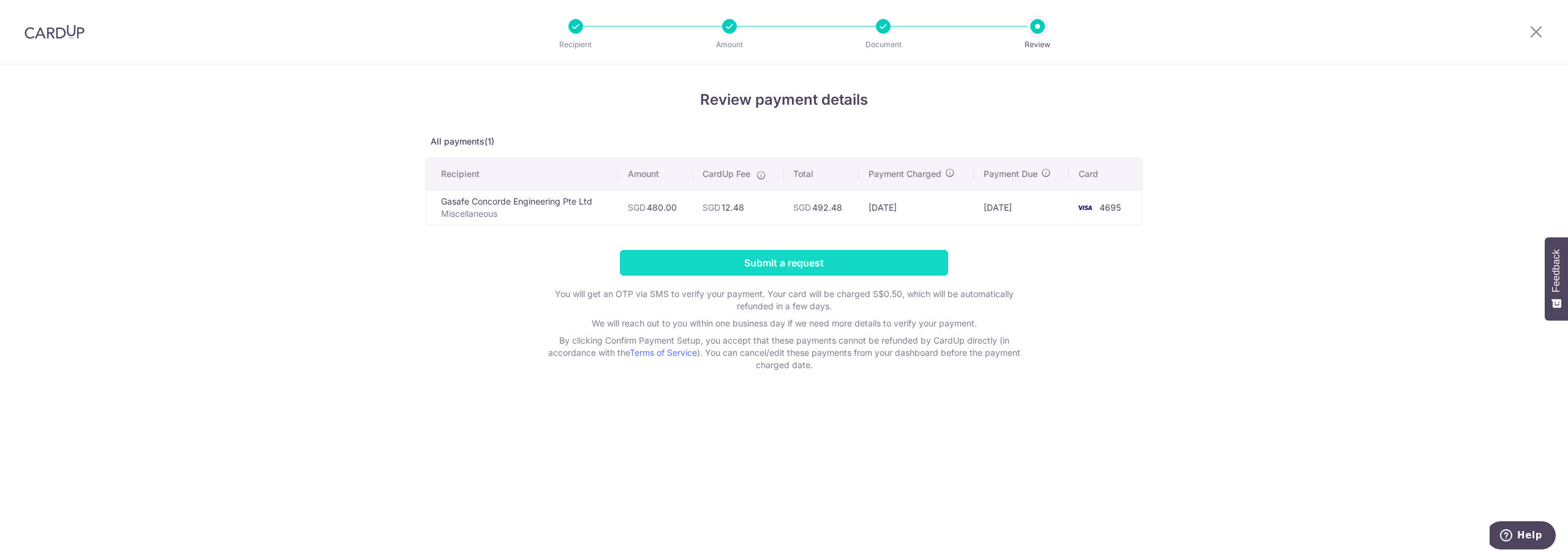
click at [815, 265] on input "Submit a request" at bounding box center [784, 262] width 328 height 26
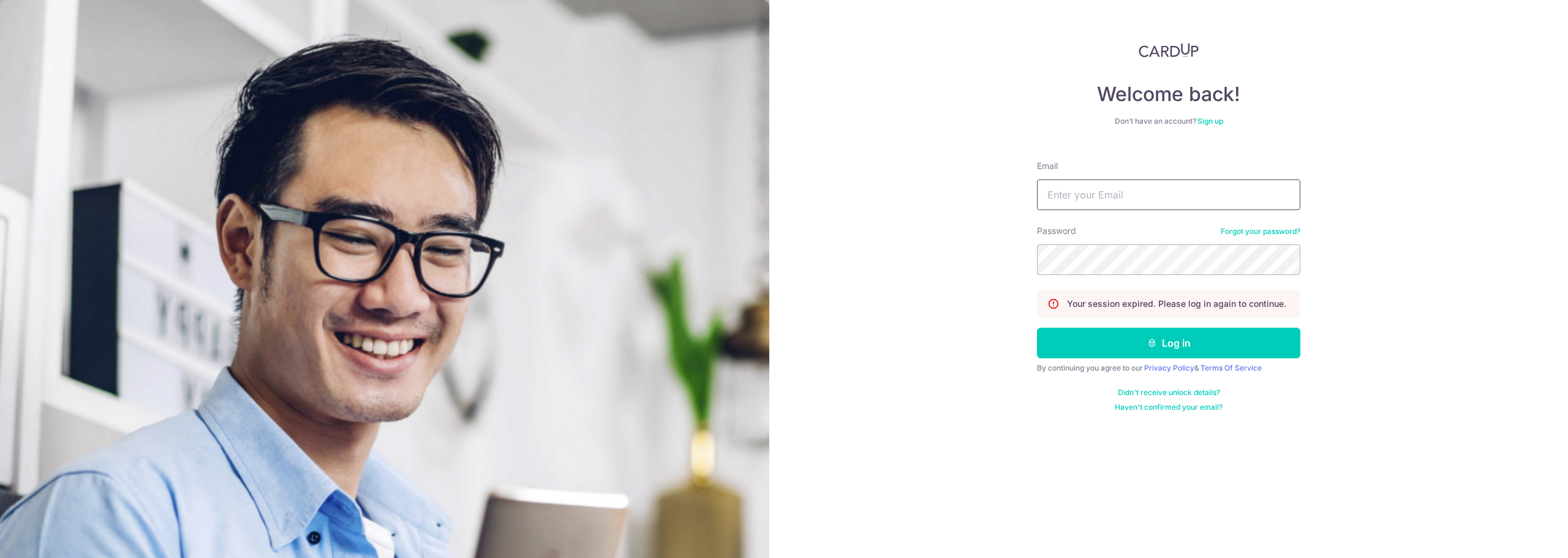
click at [1162, 201] on input "Email" at bounding box center [1169, 194] width 264 height 31
type input "[PERSON_NAME][EMAIL_ADDRESS][DOMAIN_NAME]"
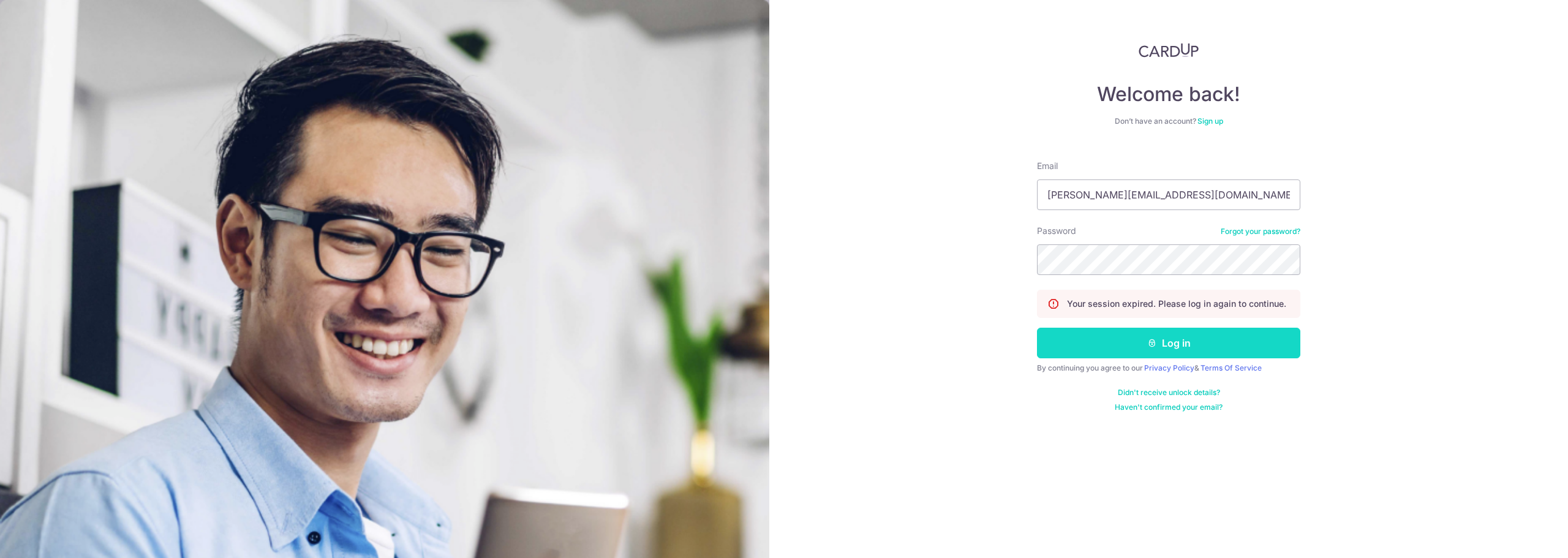
click at [1117, 346] on button "Log in" at bounding box center [1169, 343] width 264 height 31
